Goal: Task Accomplishment & Management: Use online tool/utility

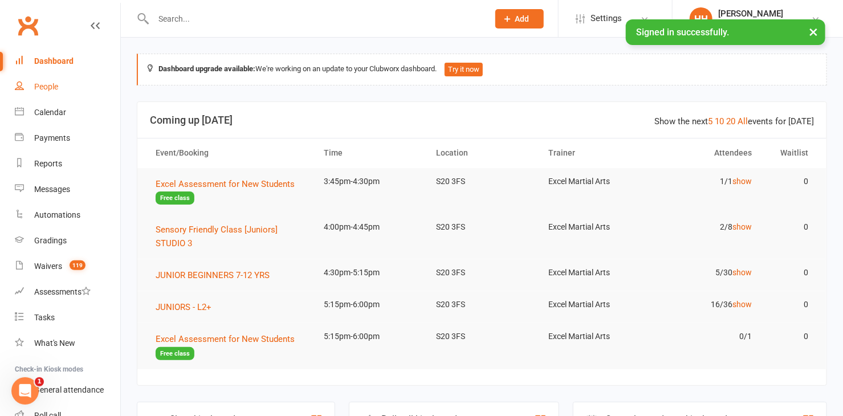
click at [51, 85] on div "People" at bounding box center [46, 86] width 24 height 9
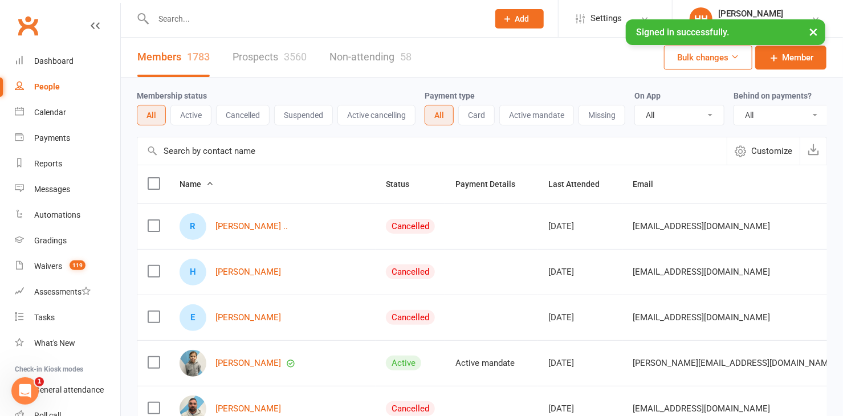
click at [178, 21] on input "text" at bounding box center [315, 19] width 330 height 16
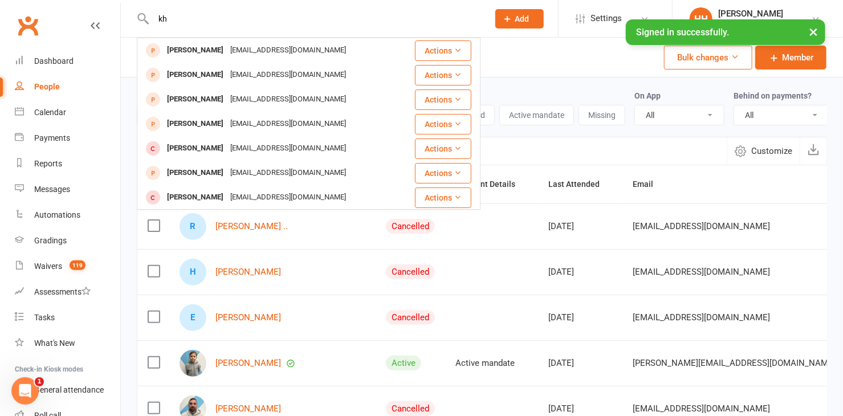
type input "k"
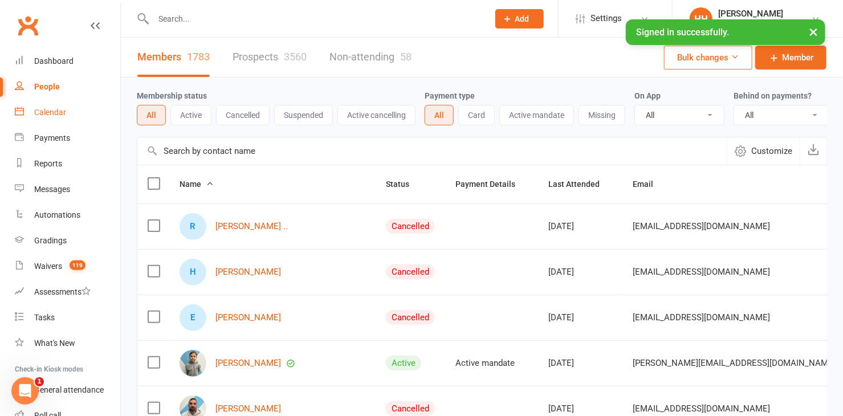
click at [47, 110] on div "Calendar" at bounding box center [50, 112] width 32 height 9
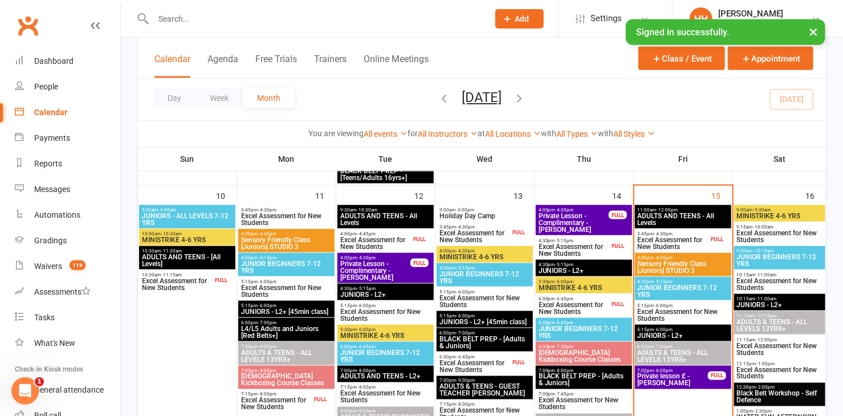
scroll to position [673, 0]
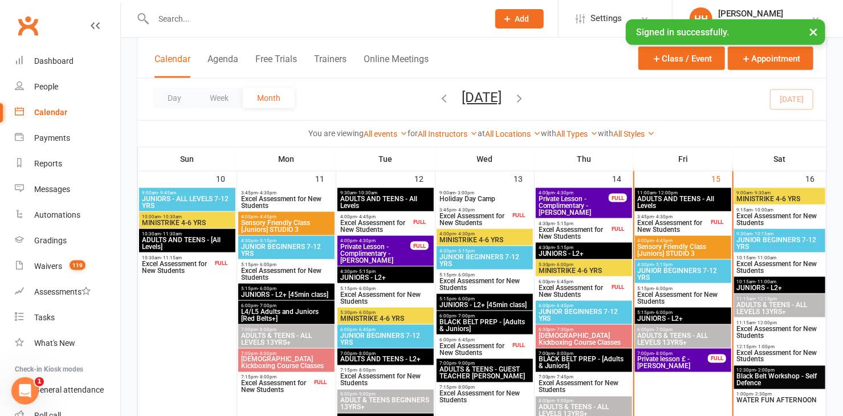
click at [677, 219] on span "Excel Assessment for New Students" at bounding box center [672, 226] width 71 height 14
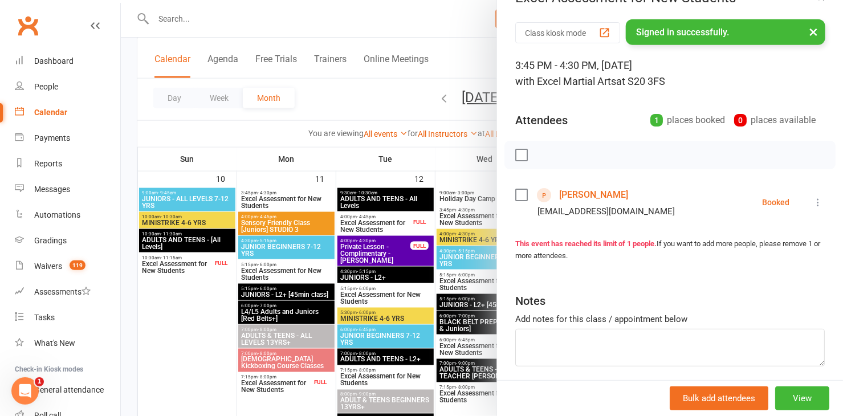
scroll to position [51, 0]
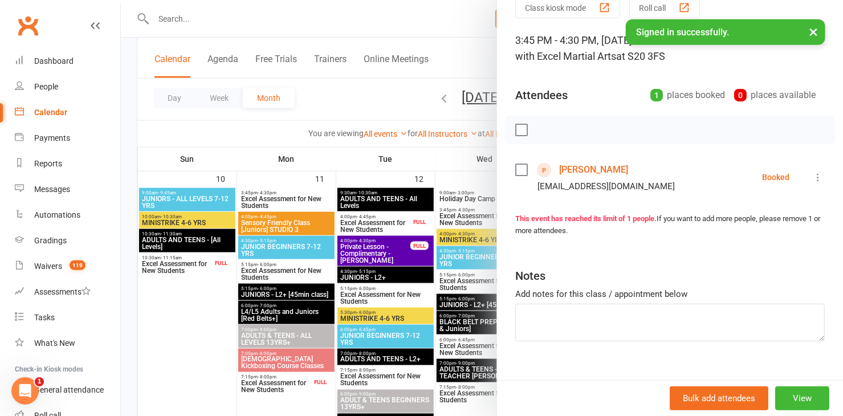
click at [581, 168] on link "[PERSON_NAME]" at bounding box center [593, 170] width 69 height 18
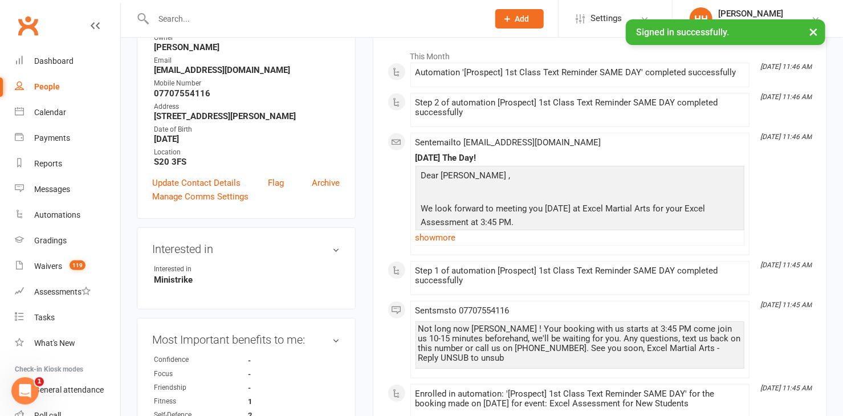
scroll to position [155, 0]
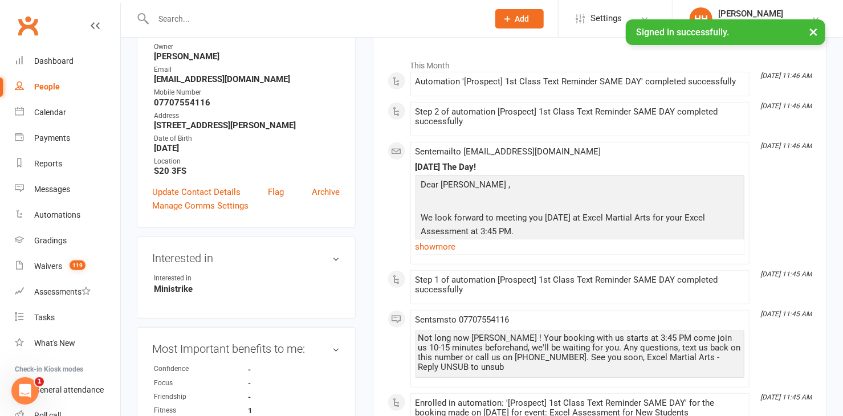
click at [183, 23] on input "text" at bounding box center [315, 19] width 330 height 16
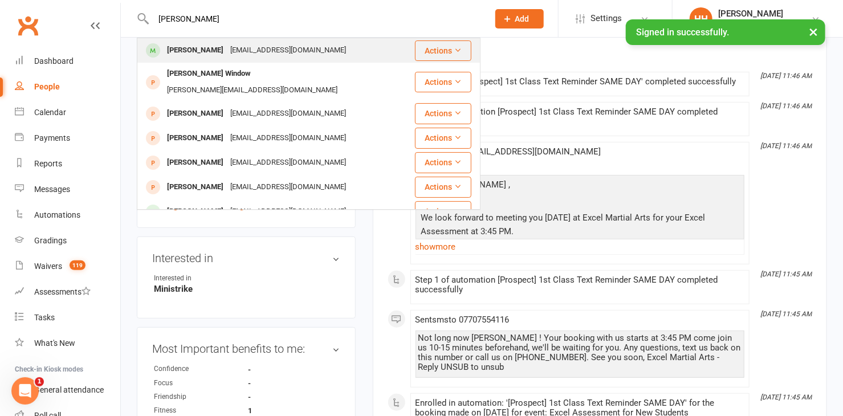
type input "[PERSON_NAME]"
click at [189, 51] on div "[PERSON_NAME]" at bounding box center [195, 50] width 63 height 17
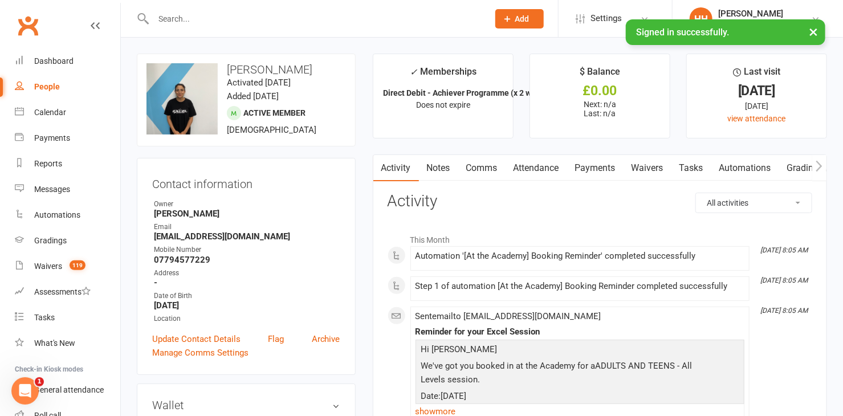
click at [591, 166] on link "Payments" at bounding box center [595, 168] width 56 height 26
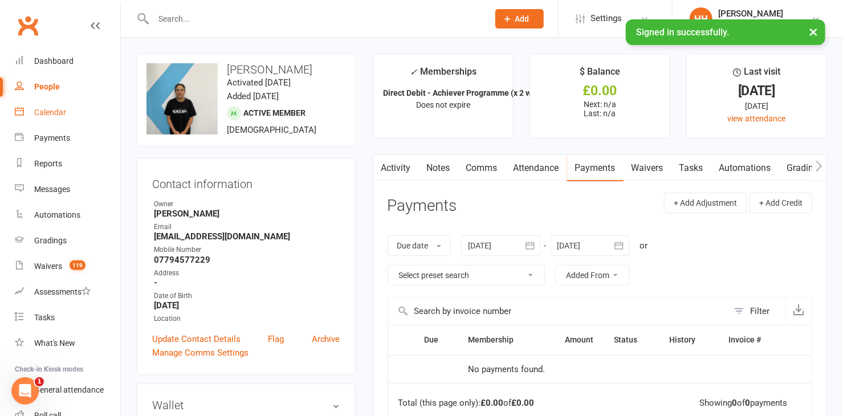
click at [44, 108] on div "Calendar" at bounding box center [50, 112] width 32 height 9
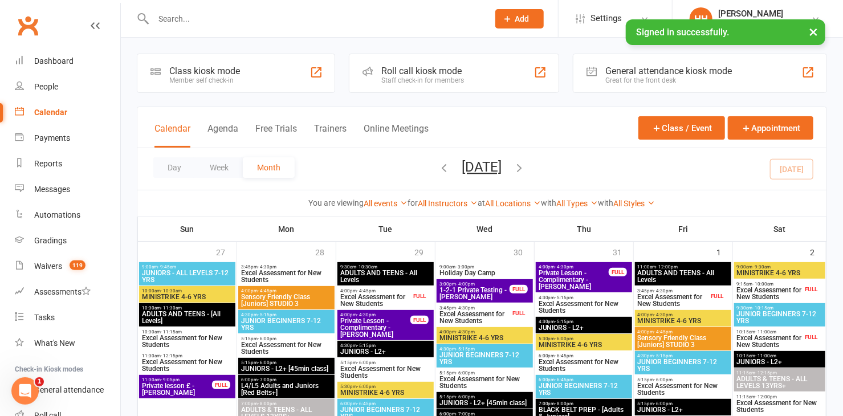
click at [161, 19] on input "text" at bounding box center [315, 19] width 330 height 16
click at [169, 23] on input "text" at bounding box center [315, 19] width 330 height 16
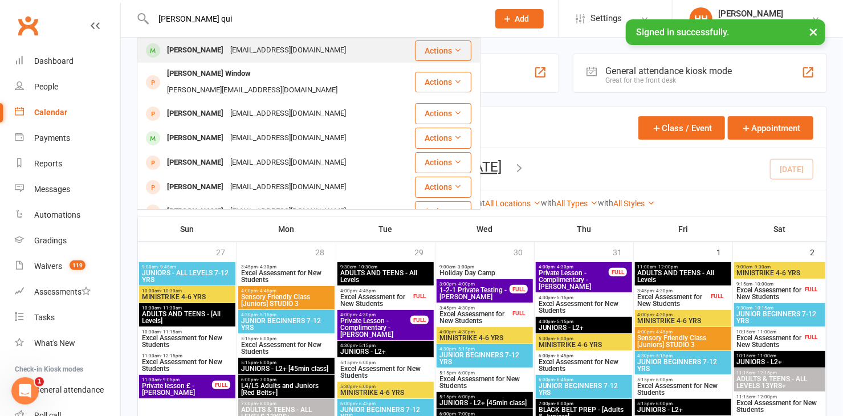
type input "[PERSON_NAME] qui"
click at [192, 49] on div "[PERSON_NAME]" at bounding box center [195, 50] width 63 height 17
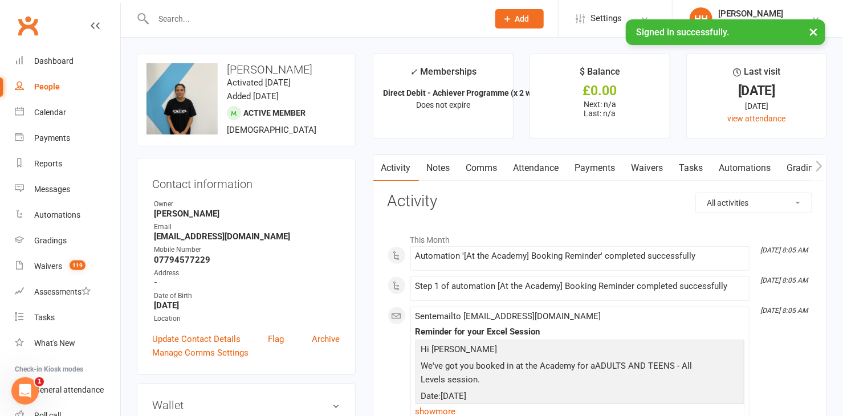
click at [587, 170] on link "Payments" at bounding box center [595, 168] width 56 height 26
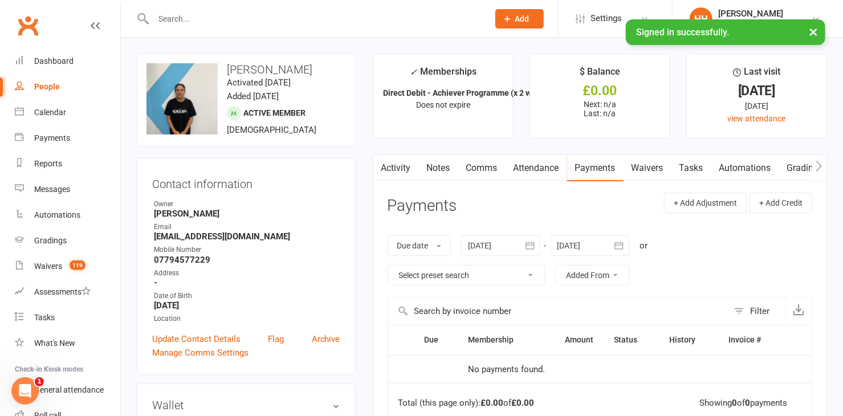
click at [581, 189] on div "Activity Notes Comms Attendance Payments Waivers Tasks Automations Gradings / P…" at bounding box center [600, 367] width 454 height 427
click at [806, 9] on link "HH [PERSON_NAME] Excel Martial Arts" at bounding box center [757, 18] width 136 height 23
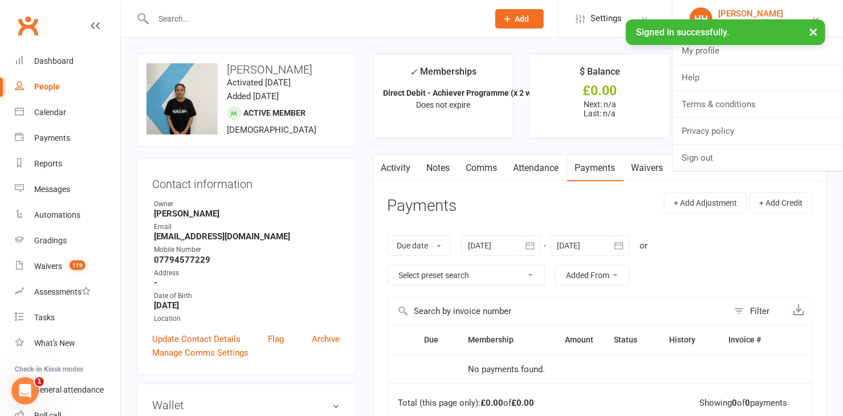
click at [805, 11] on link "HH [PERSON_NAME] Excel Martial Arts" at bounding box center [757, 18] width 136 height 23
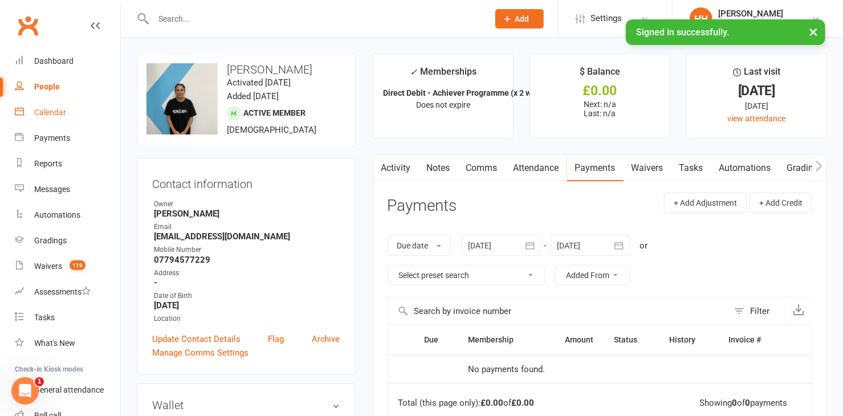
click at [43, 108] on div "Calendar" at bounding box center [50, 112] width 32 height 9
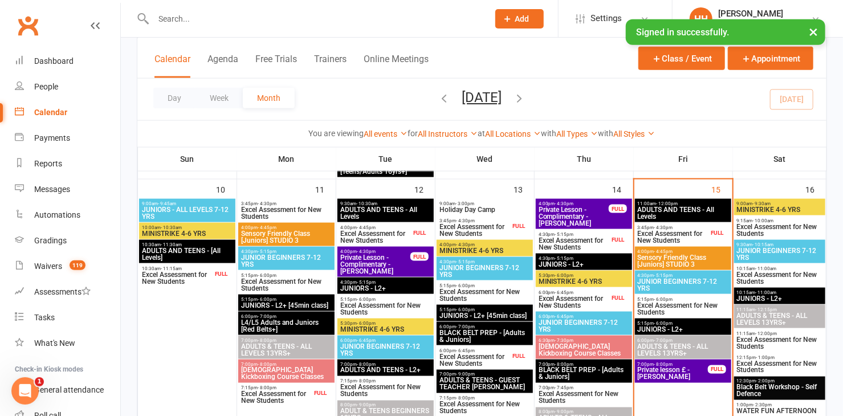
scroll to position [673, 0]
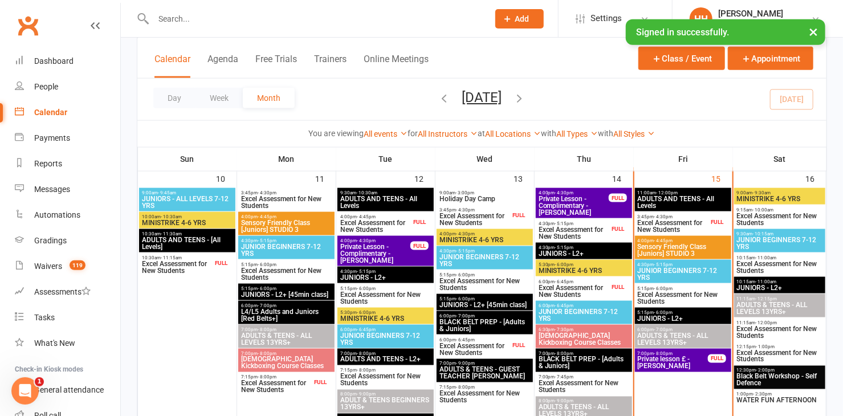
click at [665, 224] on span "Excel Assessment for New Students" at bounding box center [672, 226] width 71 height 14
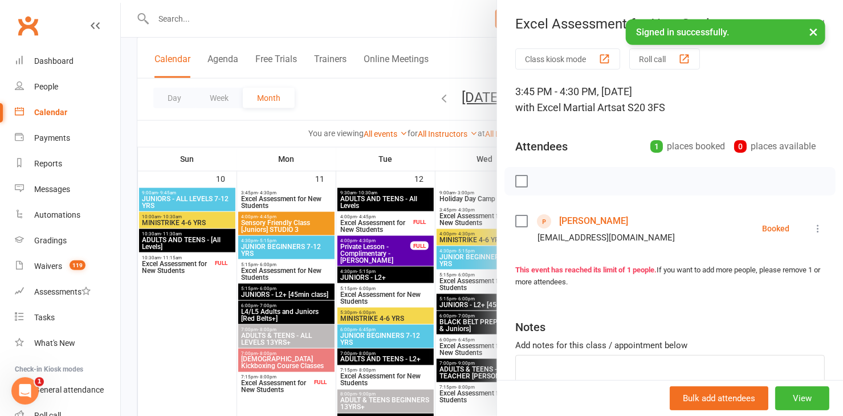
click at [576, 219] on link "[PERSON_NAME]" at bounding box center [593, 221] width 69 height 18
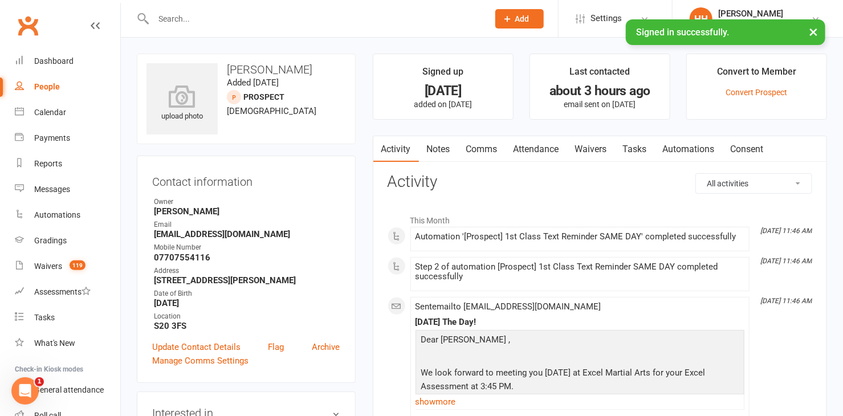
click at [436, 145] on link "Notes" at bounding box center [438, 149] width 39 height 26
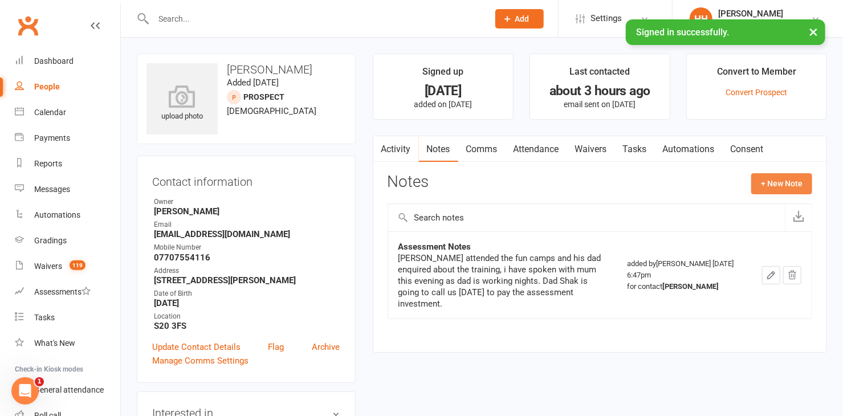
click at [787, 181] on button "+ New Note" at bounding box center [781, 183] width 61 height 21
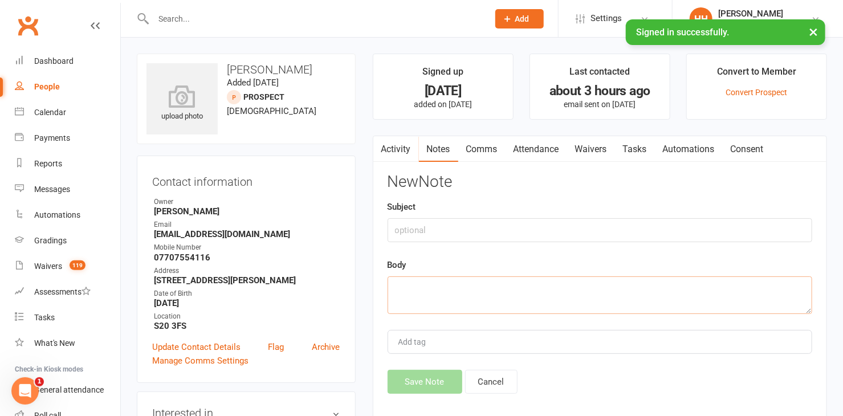
click at [399, 286] on textarea at bounding box center [599, 295] width 424 height 38
click at [428, 288] on textarea "15/8" at bounding box center [599, 295] width 424 height 38
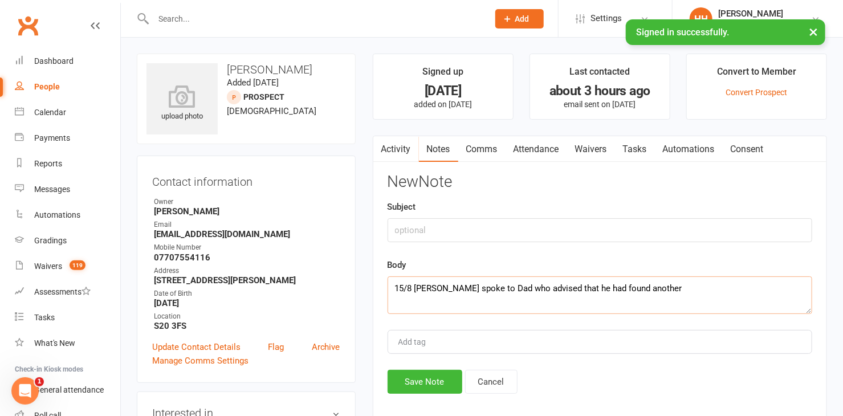
click at [427, 287] on textarea "15/8 [PERSON_NAME] spoke to Dad who advised that he had found another" at bounding box center [599, 295] width 424 height 38
drag, startPoint x: 639, startPoint y: 289, endPoint x: 578, endPoint y: 289, distance: 61.0
click at [578, 289] on textarea "15/8 [PERSON_NAME] spoke to Dad who advised that he had found another" at bounding box center [599, 295] width 424 height 38
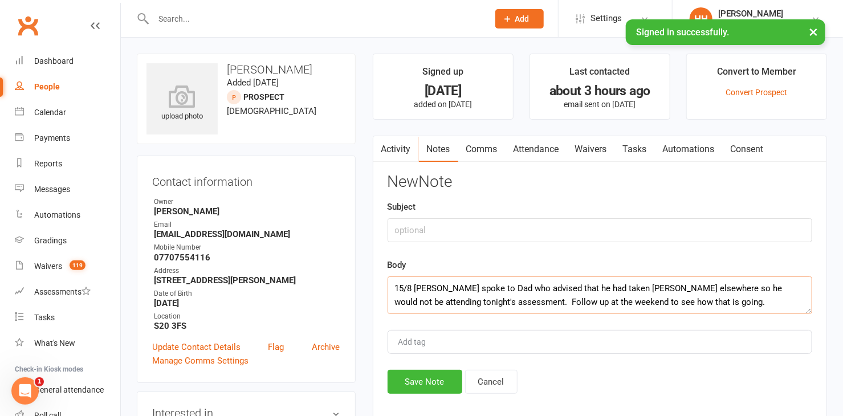
click at [486, 300] on textarea "15/8 [PERSON_NAME] spoke to Dad who advised that he had taken [PERSON_NAME] els…" at bounding box center [599, 295] width 424 height 38
type textarea "15/8 [PERSON_NAME] spoke to Dad who advised that he had taken [PERSON_NAME] els…"
click at [425, 380] on button "Save Note" at bounding box center [424, 382] width 75 height 24
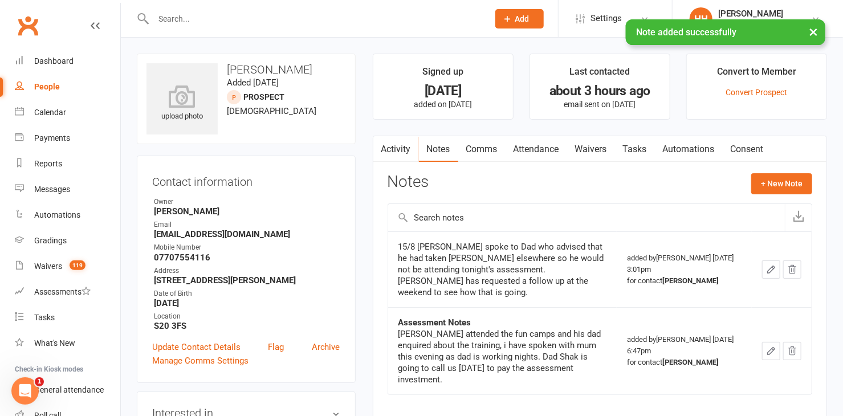
scroll to position [6, 0]
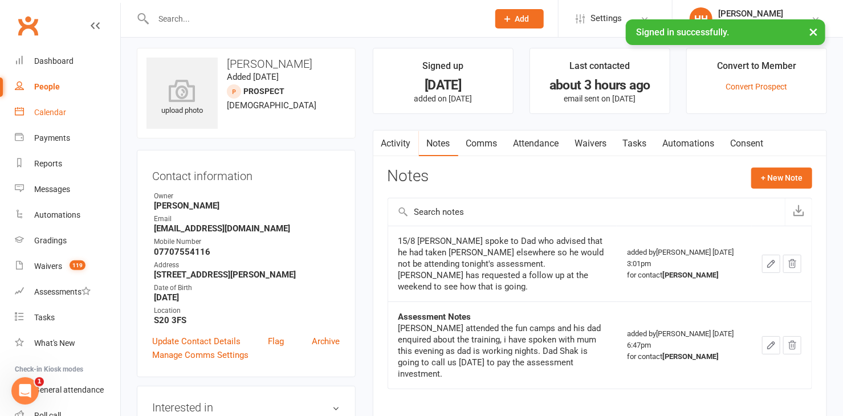
click at [43, 110] on div "Calendar" at bounding box center [50, 112] width 32 height 9
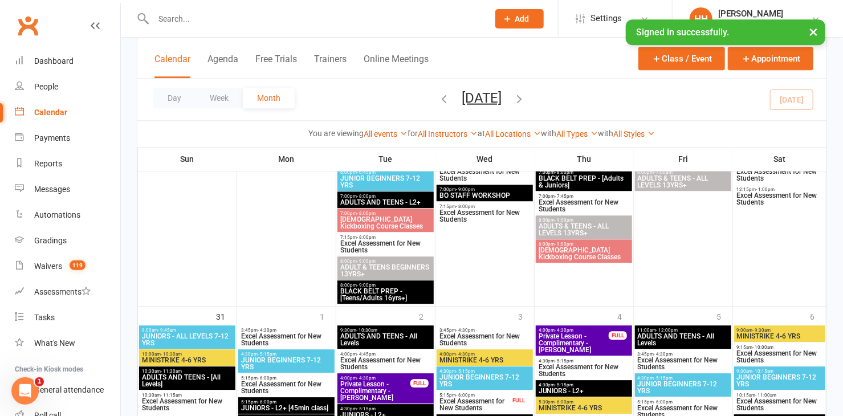
scroll to position [1450, 0]
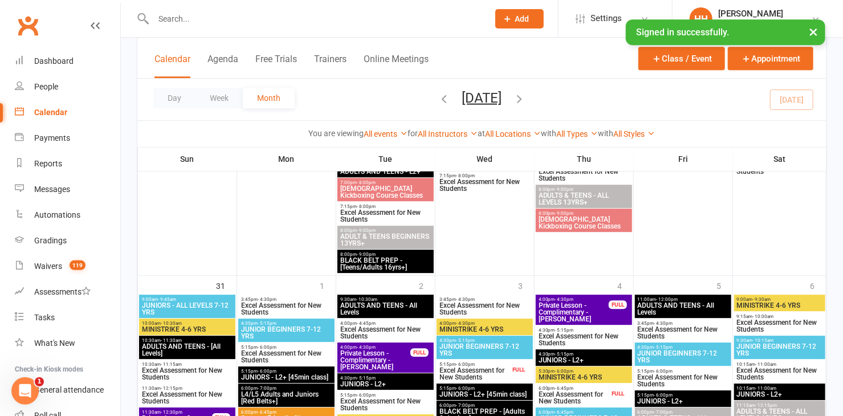
click at [526, 93] on icon "button" at bounding box center [519, 98] width 13 height 13
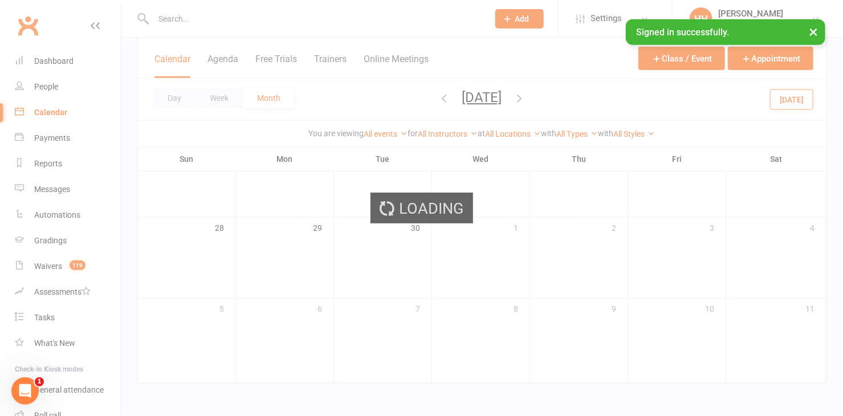
scroll to position [348, 0]
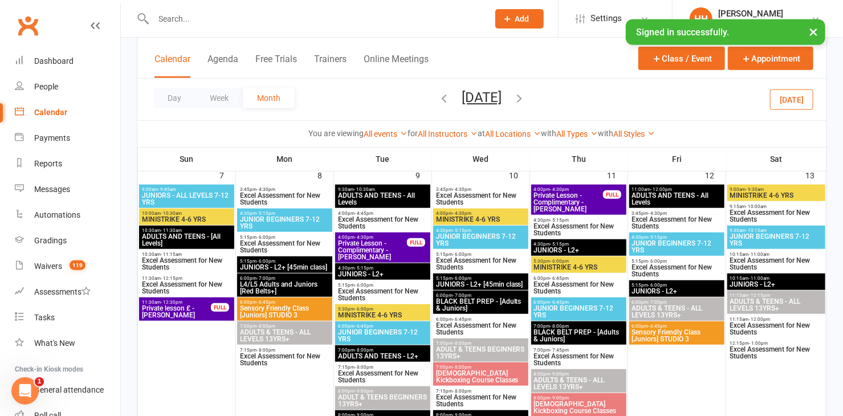
click at [526, 96] on icon "button" at bounding box center [519, 98] width 13 height 13
click at [526, 95] on icon "button" at bounding box center [519, 98] width 13 height 13
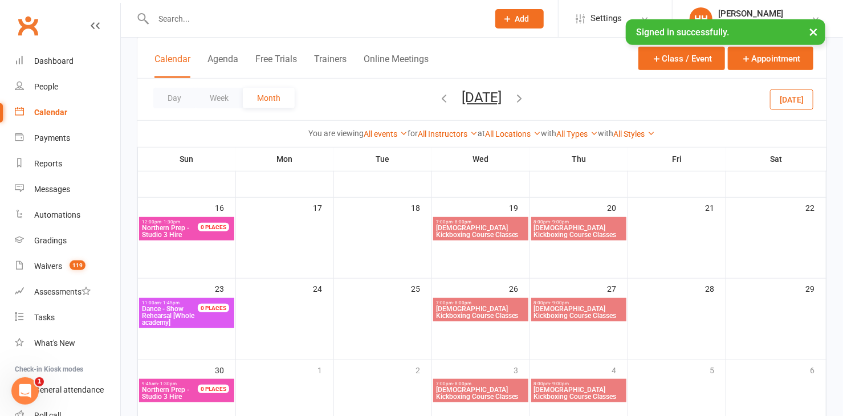
click at [526, 95] on icon "button" at bounding box center [519, 98] width 13 height 13
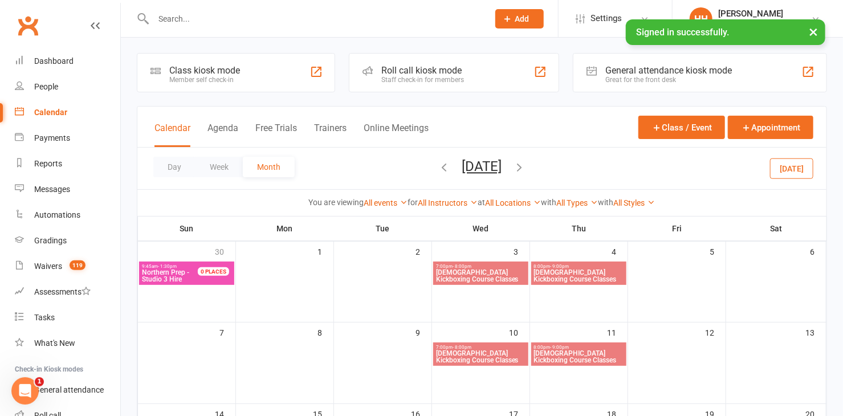
scroll to position [0, 0]
click at [438, 167] on icon "button" at bounding box center [444, 167] width 13 height 13
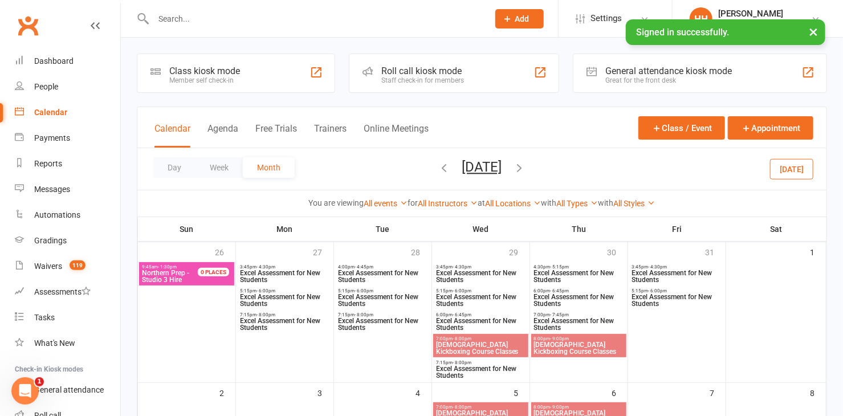
click at [438, 167] on icon "button" at bounding box center [444, 167] width 13 height 13
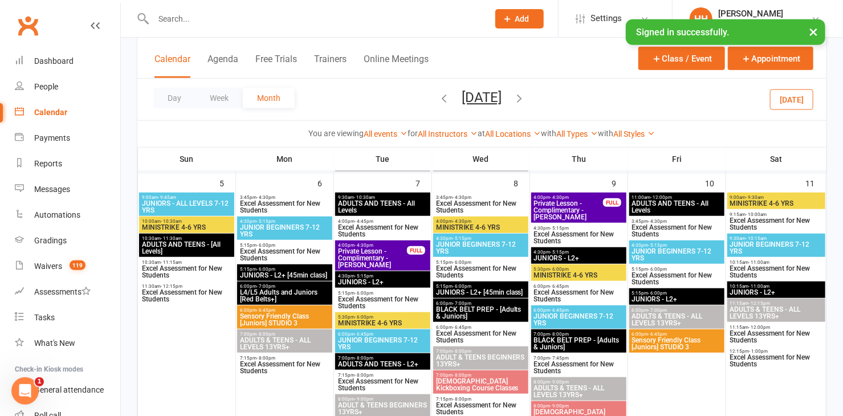
scroll to position [311, 0]
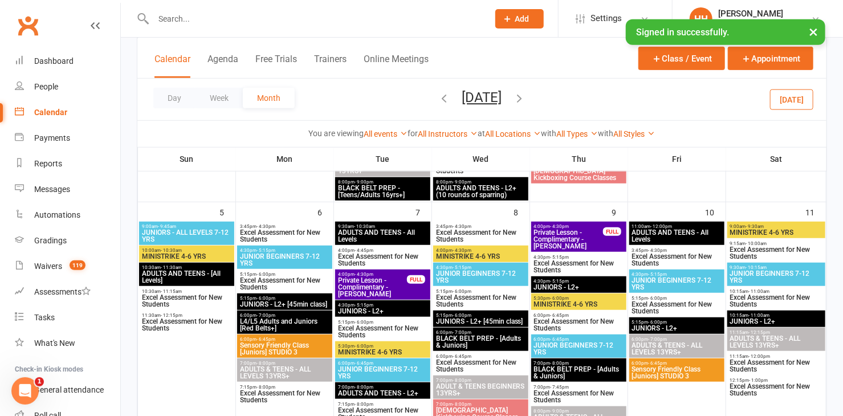
click at [438, 94] on icon "button" at bounding box center [444, 98] width 13 height 13
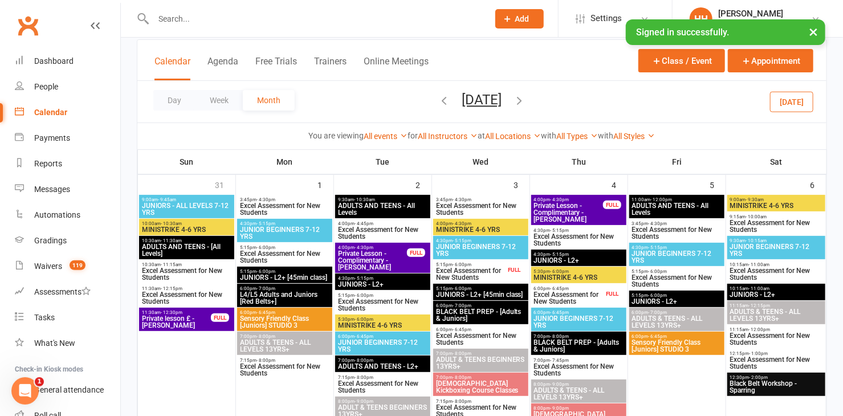
scroll to position [51, 0]
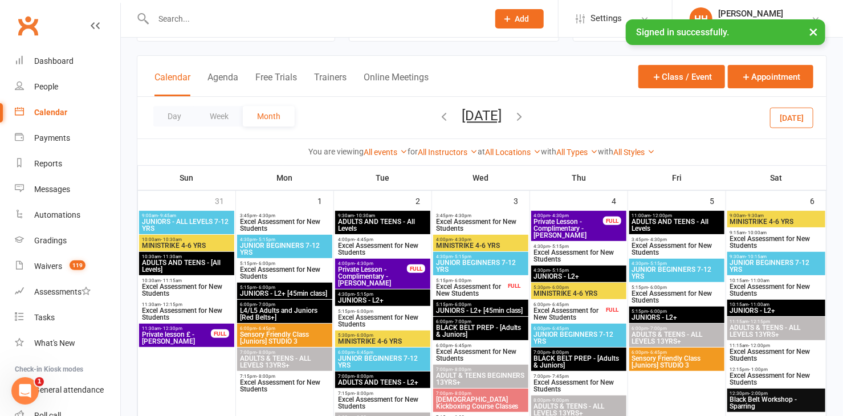
click at [438, 114] on icon "button" at bounding box center [444, 116] width 13 height 13
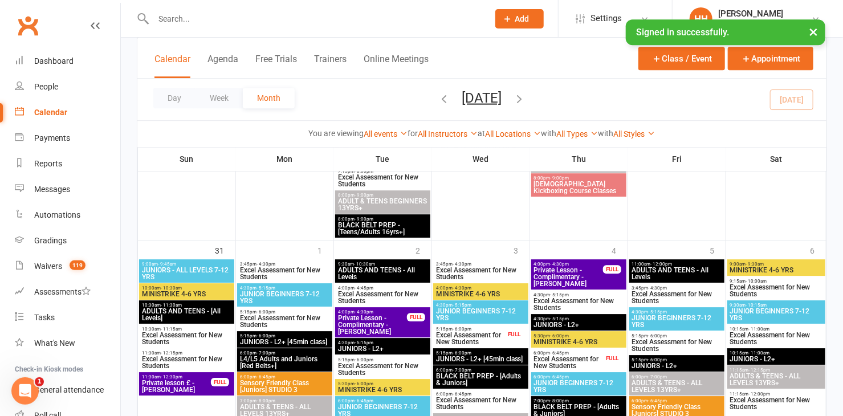
scroll to position [1508, 0]
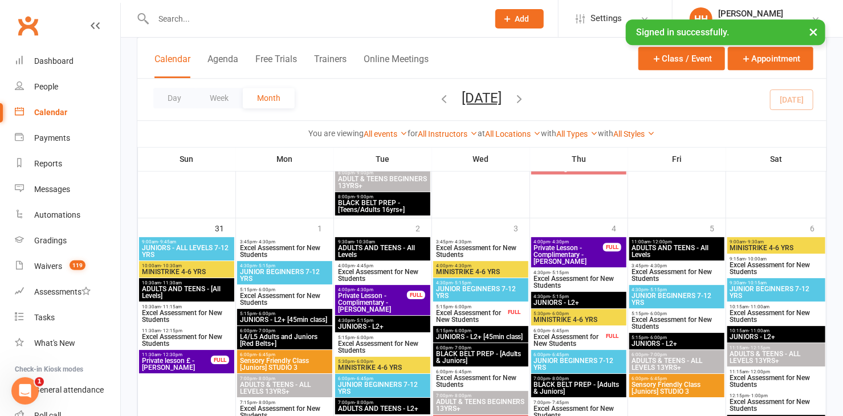
click at [281, 244] on span "Excel Assessment for New Students" at bounding box center [284, 251] width 91 height 14
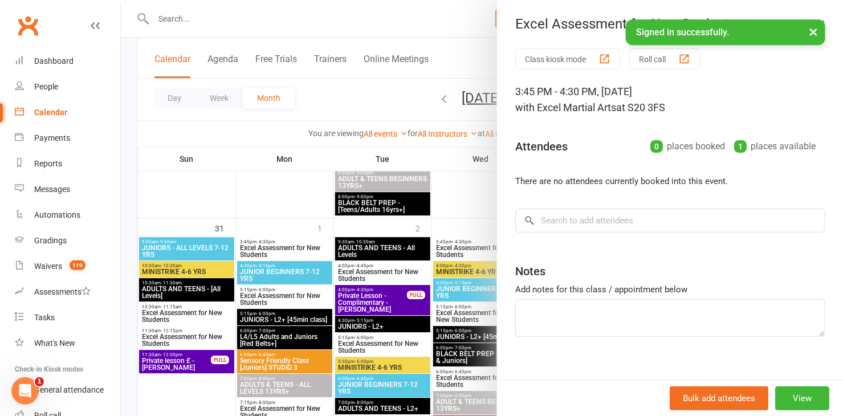
click at [811, 27] on button "×" at bounding box center [813, 31] width 21 height 24
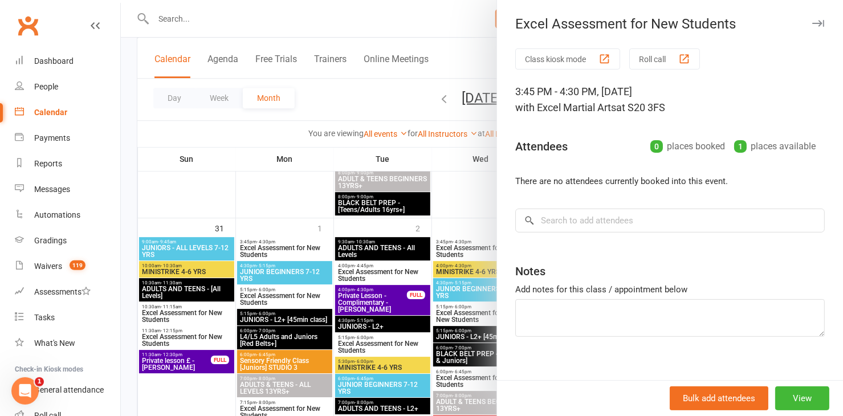
click at [812, 20] on icon "button" at bounding box center [818, 23] width 12 height 7
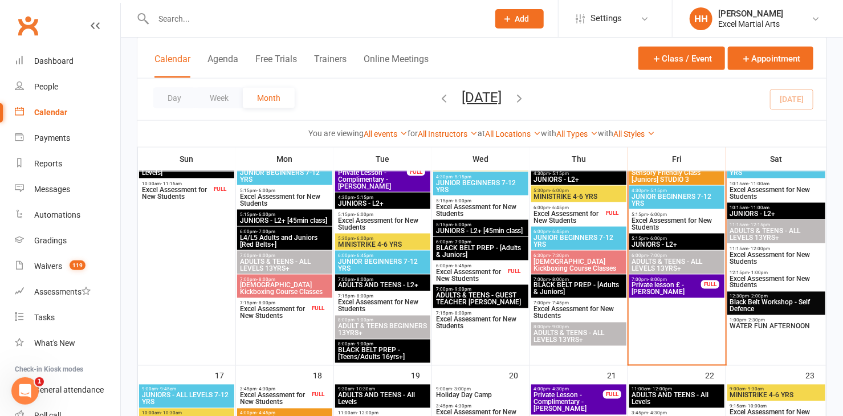
scroll to position [730, 0]
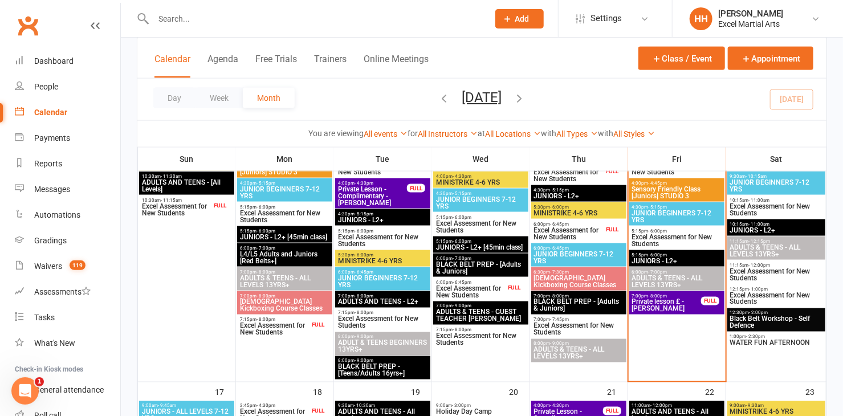
click at [212, 24] on input "text" at bounding box center [315, 19] width 330 height 16
click at [166, 19] on input "text" at bounding box center [315, 19] width 330 height 16
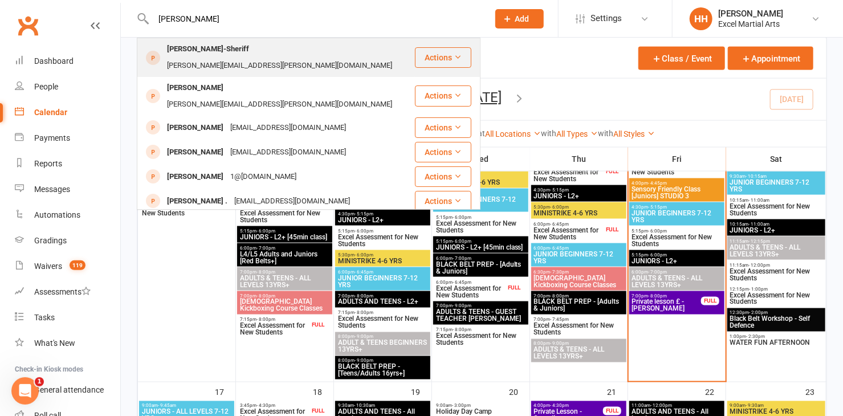
type input "[PERSON_NAME]"
click at [185, 44] on div "[PERSON_NAME]-Sheriff" at bounding box center [208, 49] width 89 height 17
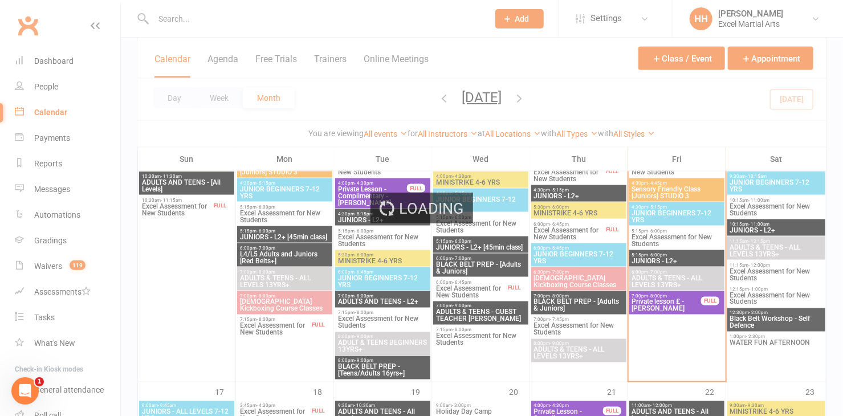
click at [185, 44] on div "Loading" at bounding box center [421, 208] width 843 height 416
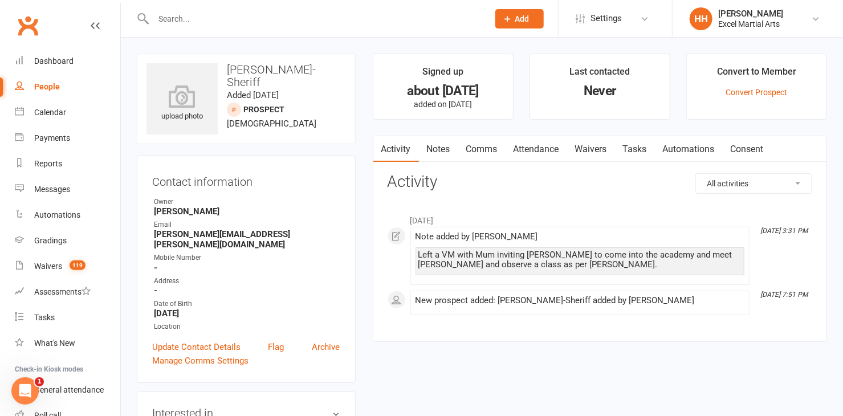
click at [27, 385] on icon "Open Intercom Messenger" at bounding box center [25, 390] width 19 height 19
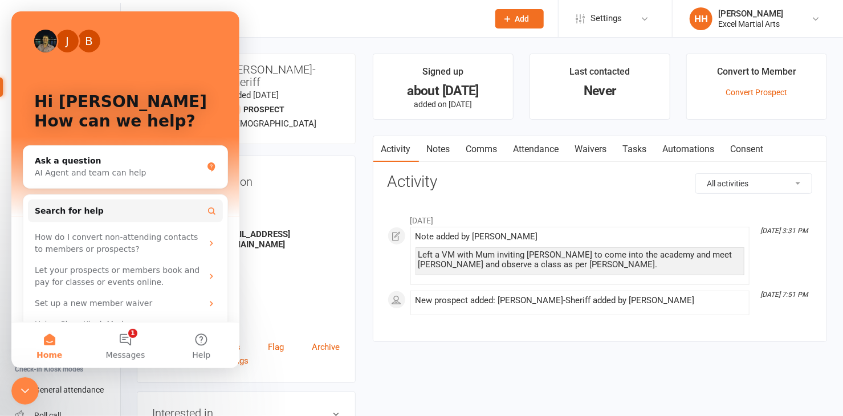
click at [297, 26] on div at bounding box center [309, 18] width 344 height 37
click at [298, 224] on div "Email" at bounding box center [247, 224] width 186 height 11
click at [49, 339] on button "Home" at bounding box center [49, 345] width 76 height 46
click at [24, 390] on icon "Close Intercom Messenger" at bounding box center [25, 390] width 8 height 5
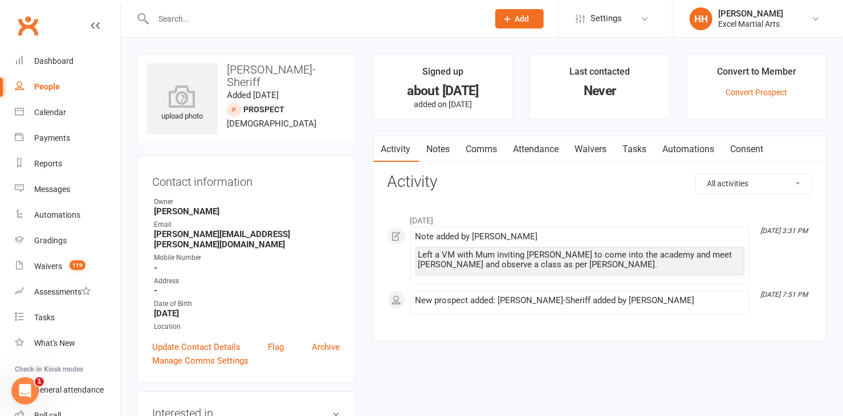
click at [183, 18] on input "text" at bounding box center [315, 19] width 330 height 16
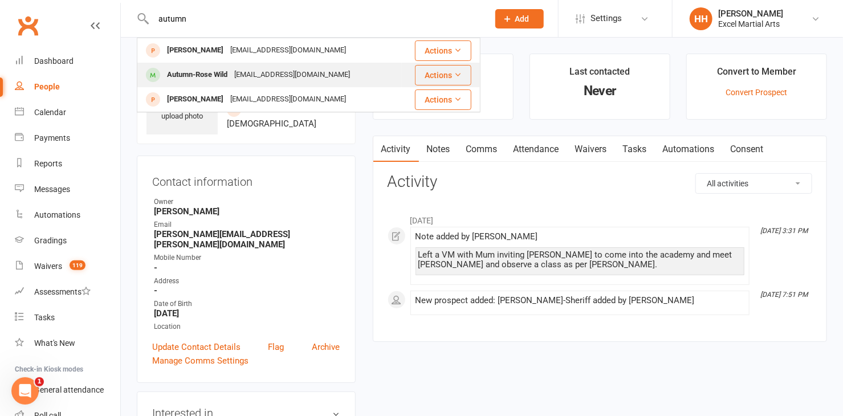
type input "autumn"
click at [216, 72] on div "Autumn-Rose Wild" at bounding box center [197, 75] width 67 height 17
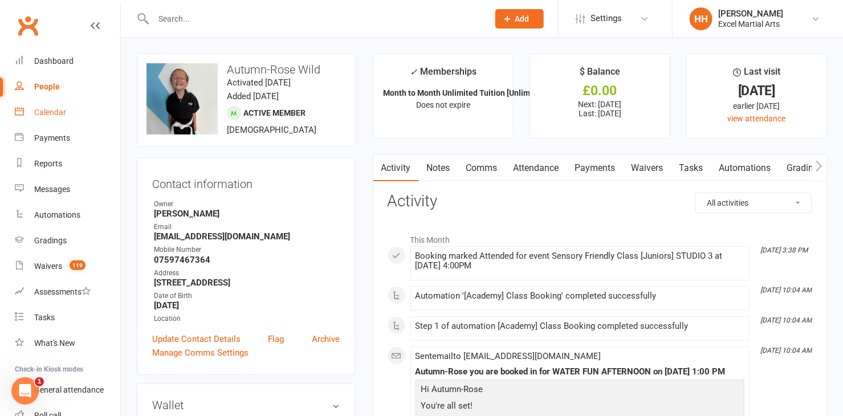
click at [59, 109] on div "Calendar" at bounding box center [50, 112] width 32 height 9
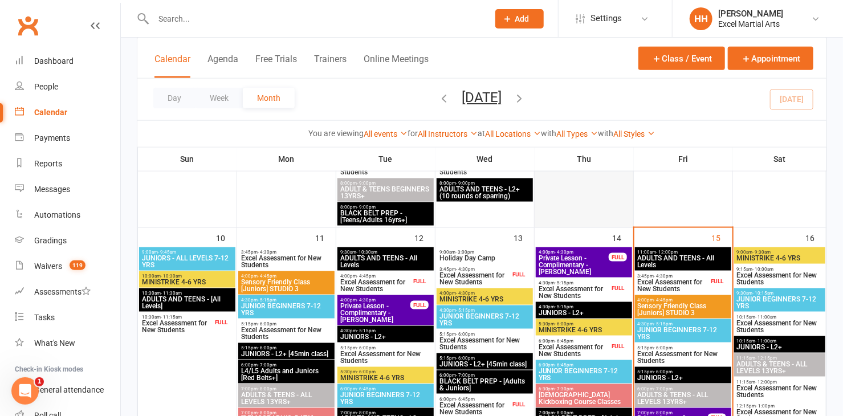
scroll to position [621, 0]
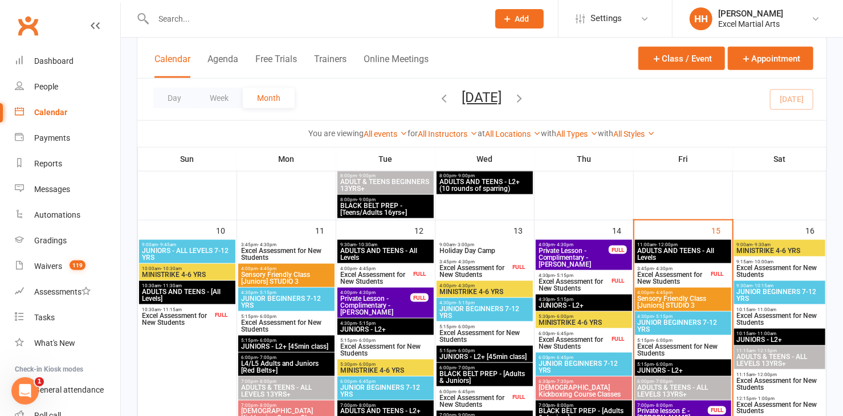
click at [683, 295] on span "Sensory Friendly Class [Juniors] STUDIO 3" at bounding box center [683, 302] width 92 height 14
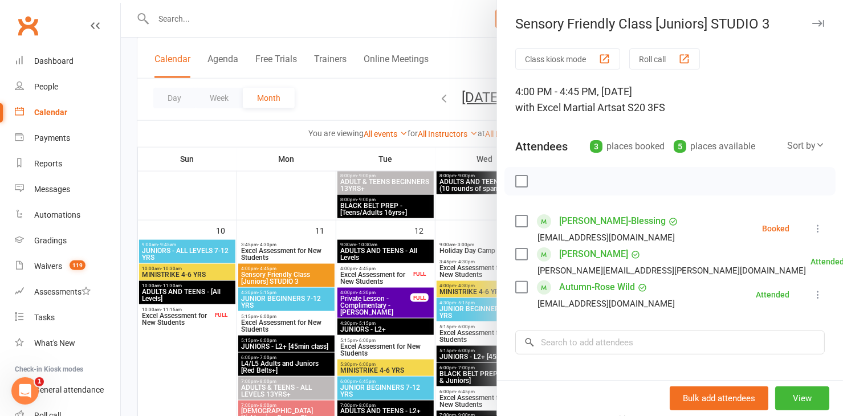
click at [812, 295] on icon at bounding box center [817, 294] width 11 height 11
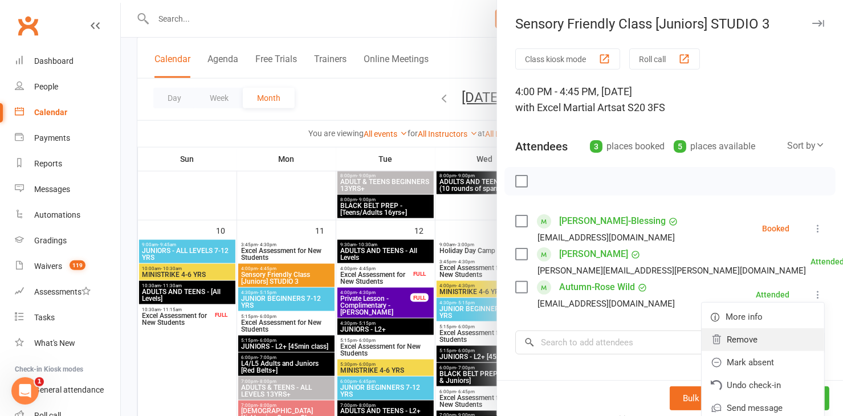
click at [731, 338] on link "Remove" at bounding box center [762, 339] width 122 height 23
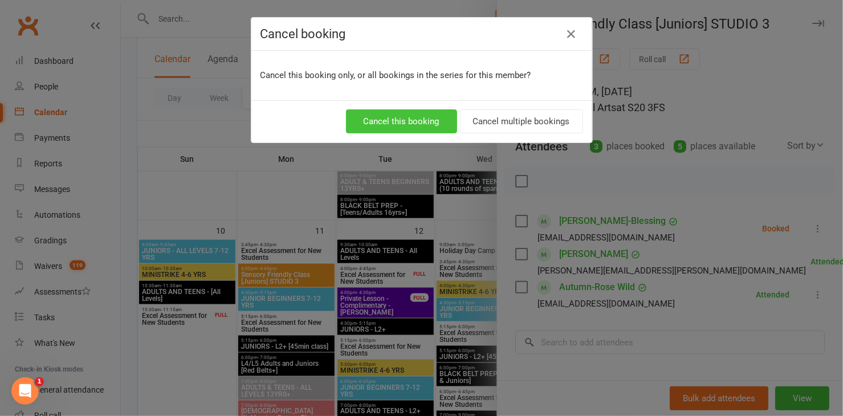
click at [408, 121] on button "Cancel this booking" at bounding box center [401, 121] width 111 height 24
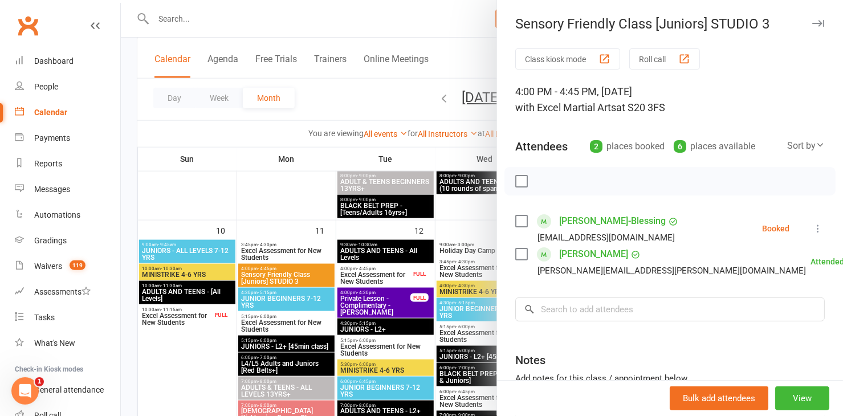
click at [429, 21] on div at bounding box center [482, 208] width 722 height 416
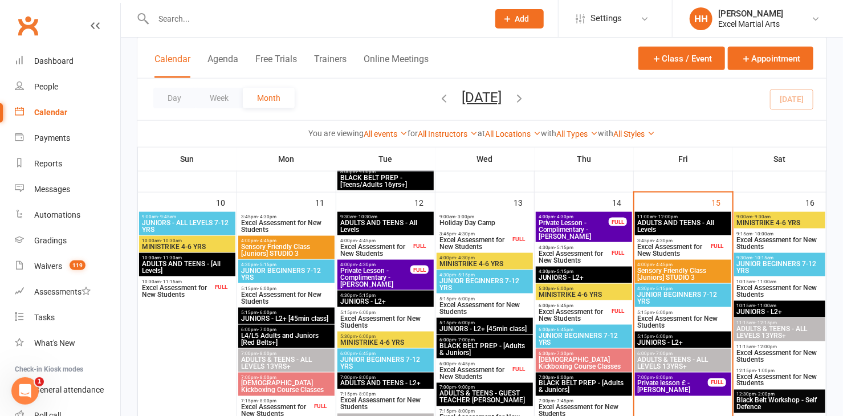
scroll to position [673, 0]
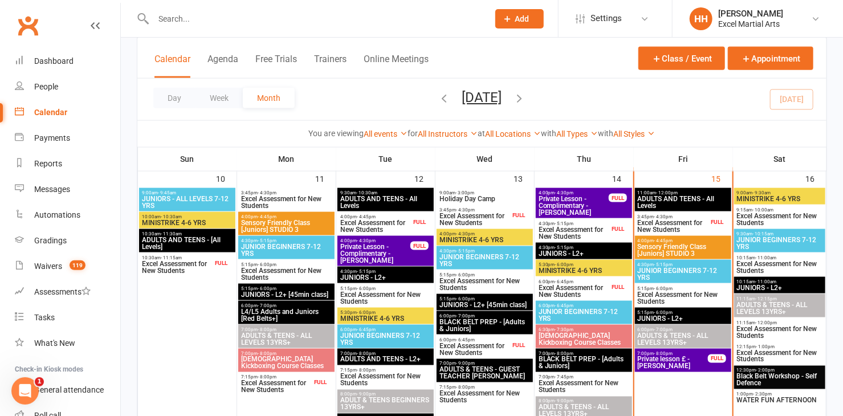
click at [157, 19] on input "text" at bounding box center [315, 19] width 330 height 16
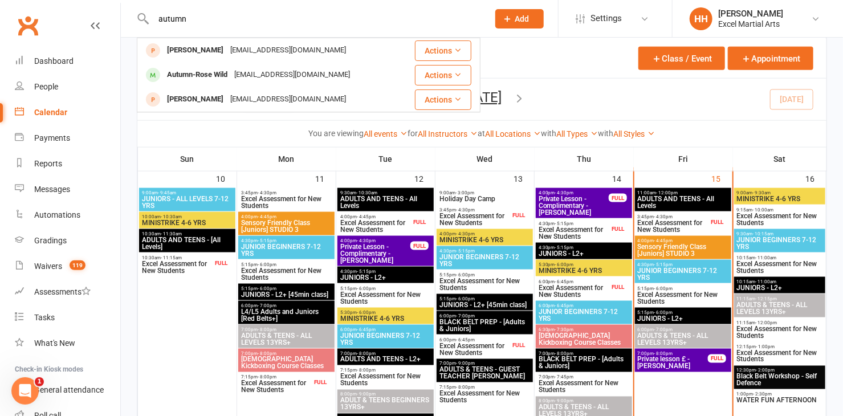
type input "autumn"
click at [674, 267] on span "JUNIOR BEGINNERS 7-12 YRS" at bounding box center [683, 274] width 92 height 14
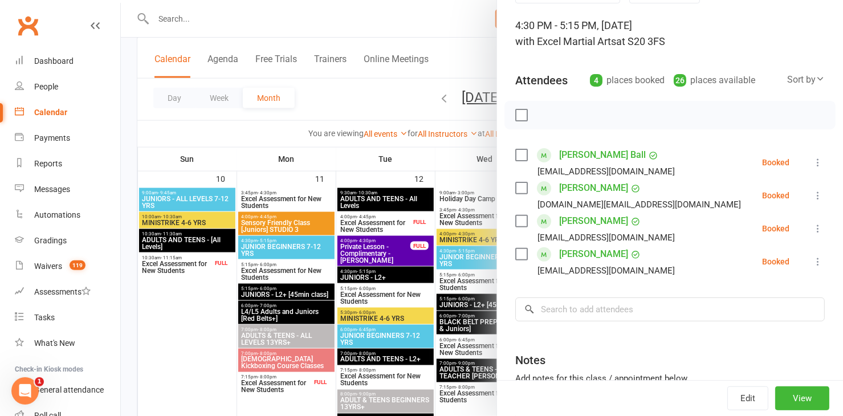
scroll to position [103, 0]
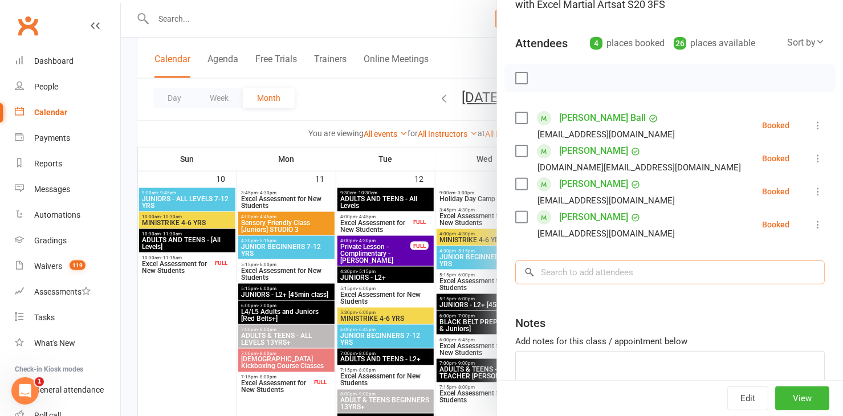
click at [544, 272] on input "search" at bounding box center [669, 272] width 309 height 24
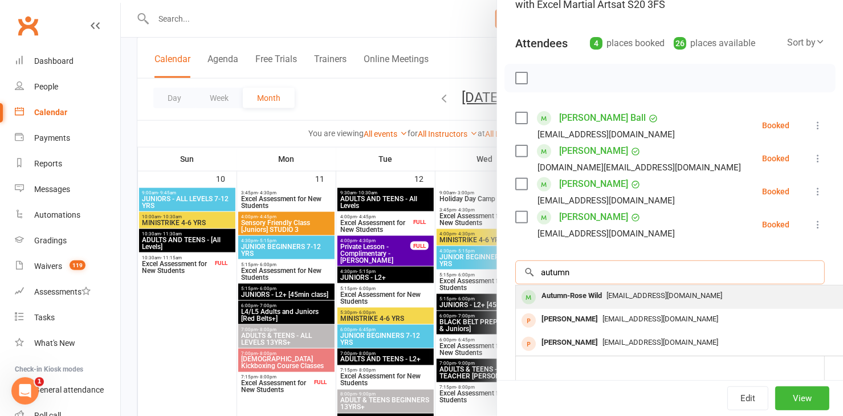
type input "autumn"
click at [562, 294] on div "Autumn-Rose Wild" at bounding box center [572, 296] width 70 height 17
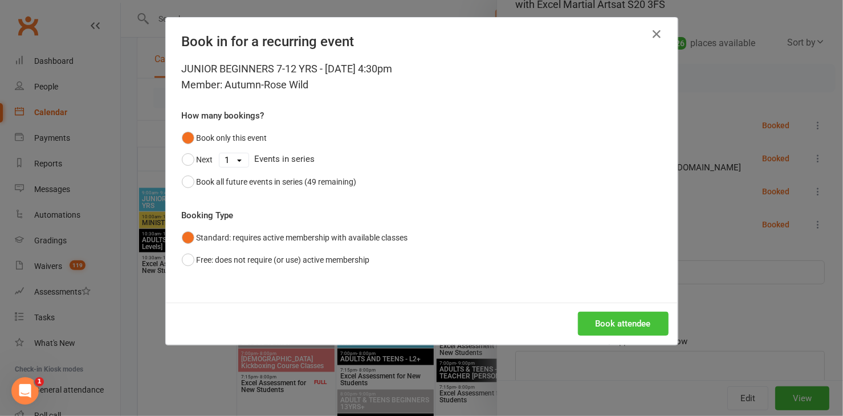
click at [598, 319] on button "Book attendee" at bounding box center [623, 324] width 91 height 24
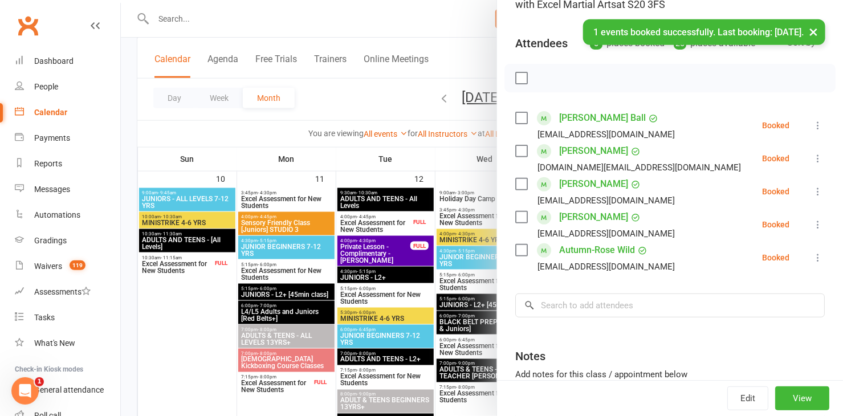
click at [812, 257] on icon at bounding box center [817, 257] width 11 height 11
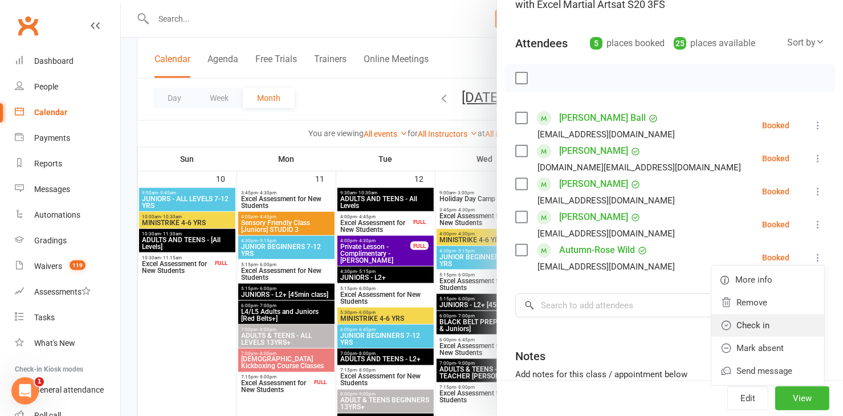
click at [740, 326] on link "Check in" at bounding box center [767, 325] width 113 height 23
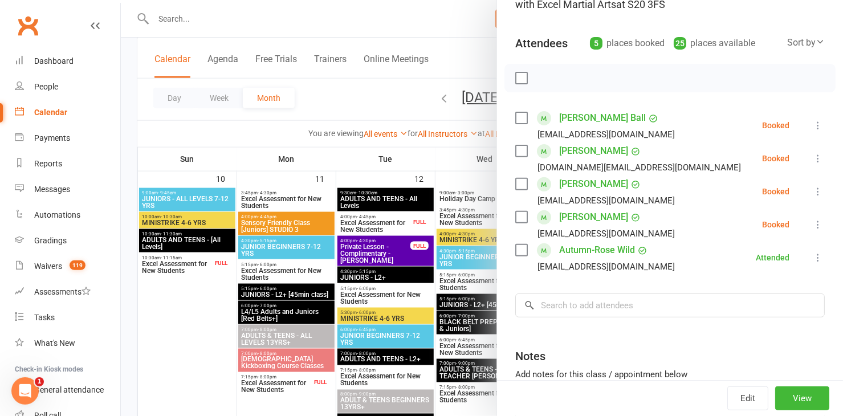
click at [383, 16] on div at bounding box center [482, 208] width 722 height 416
